Goal: Navigation & Orientation: Find specific page/section

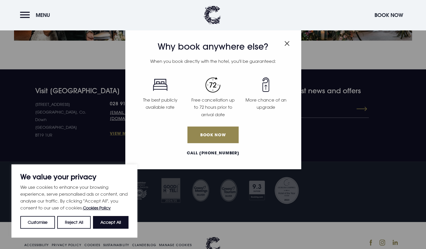
click at [287, 43] on img "Close modal" at bounding box center [287, 43] width 5 height 5
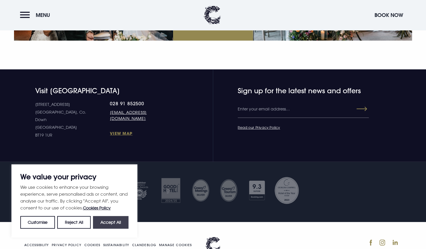
click at [110, 226] on button "Accept All" at bounding box center [111, 222] width 36 height 13
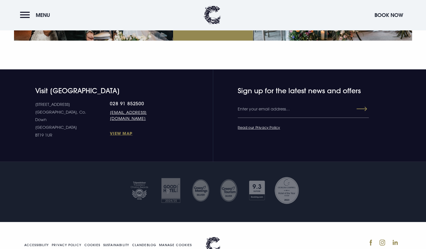
checkbox input "true"
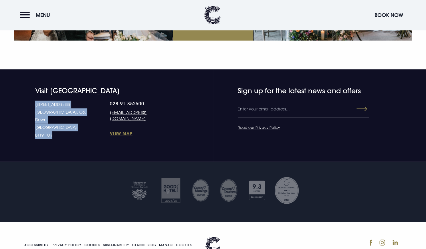
drag, startPoint x: 36, startPoint y: 100, endPoint x: 28, endPoint y: 82, distance: 20.3
click at [28, 82] on section "Visit [GEOGRAPHIC_DATA] [STREET_ADDRESS] Down [GEOGRAPHIC_DATA] BT19 1UR 028 91…" at bounding box center [213, 115] width 426 height 92
copy p "[STREET_ADDRESS] [STREET_ADDRESS]"
click at [86, 100] on p "[STREET_ADDRESS] [STREET_ADDRESS]" at bounding box center [72, 119] width 75 height 38
drag, startPoint x: 86, startPoint y: 82, endPoint x: 119, endPoint y: 81, distance: 33.2
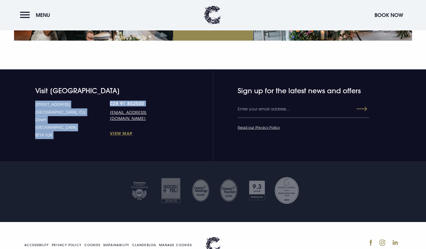
click at [121, 100] on div "[STREET_ADDRESS] Down [GEOGRAPHIC_DATA] BT19 1UR 028 91 852500 [EMAIL_ADDRESS][…" at bounding box center [105, 119] width 141 height 38
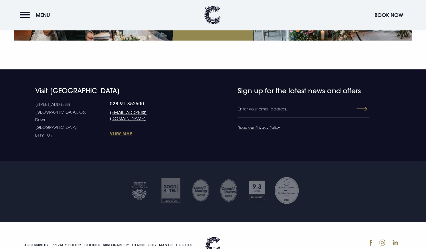
click at [142, 86] on h4 "Visit [GEOGRAPHIC_DATA]" at bounding box center [105, 90] width 141 height 8
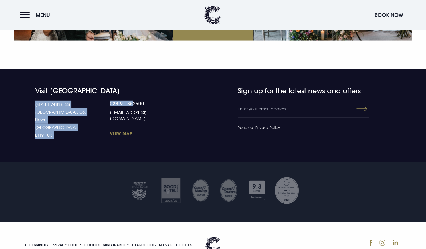
drag, startPoint x: 86, startPoint y: 80, endPoint x: 112, endPoint y: 81, distance: 25.2
click at [112, 100] on div "[STREET_ADDRESS] Down [GEOGRAPHIC_DATA] BT19 1UR 028 91 852500 [EMAIL_ADDRESS][…" at bounding box center [105, 119] width 141 height 38
click at [150, 130] on link "View Map" at bounding box center [143, 132] width 66 height 5
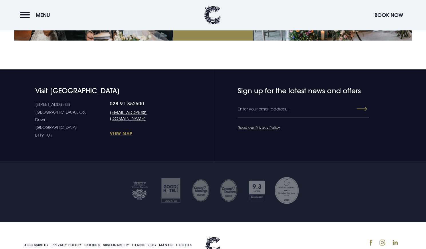
click at [178, 101] on div "Visit [GEOGRAPHIC_DATA] [STREET_ADDRESS] Down [GEOGRAPHIC_DATA] BT19 1UR 028 91…" at bounding box center [213, 112] width 405 height 52
